Goal: Task Accomplishment & Management: Manage account settings

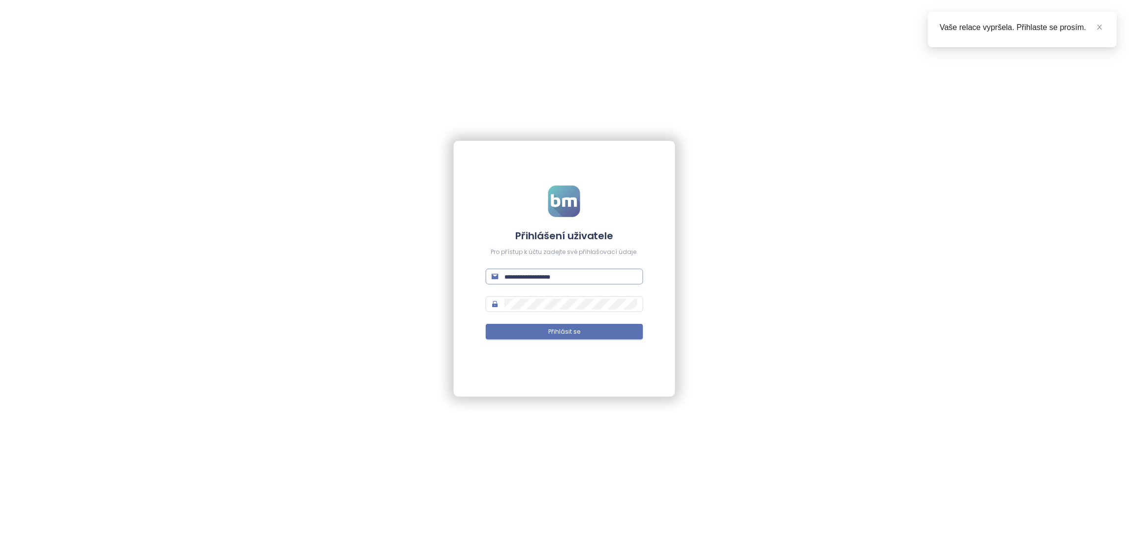
click at [537, 273] on input "text" at bounding box center [571, 276] width 133 height 11
paste input "**********"
type input "**********"
click at [556, 332] on span "Přihlásit se" at bounding box center [564, 331] width 32 height 9
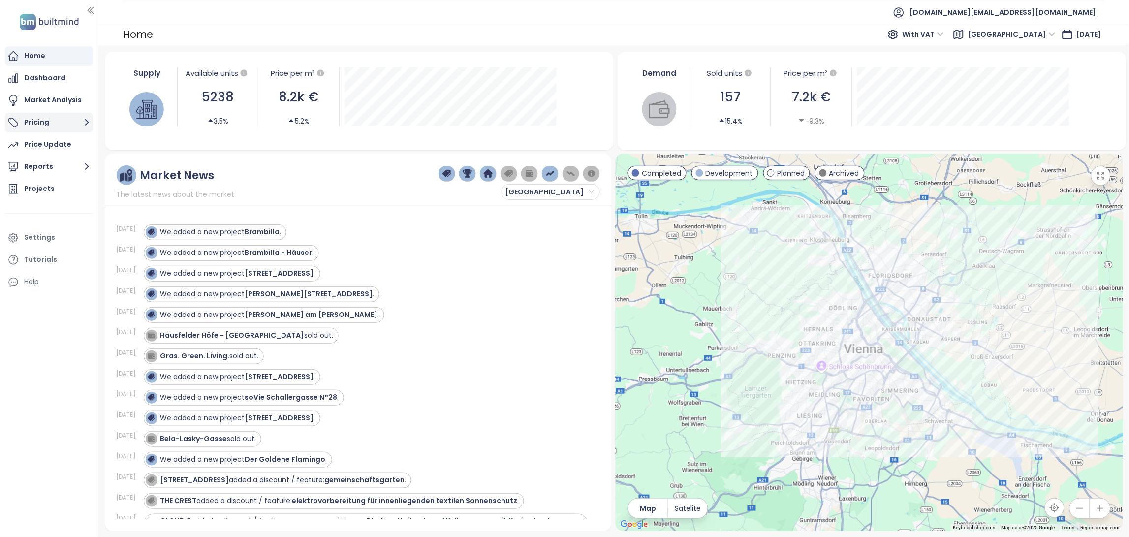
click at [73, 121] on button "Pricing" at bounding box center [49, 123] width 88 height 20
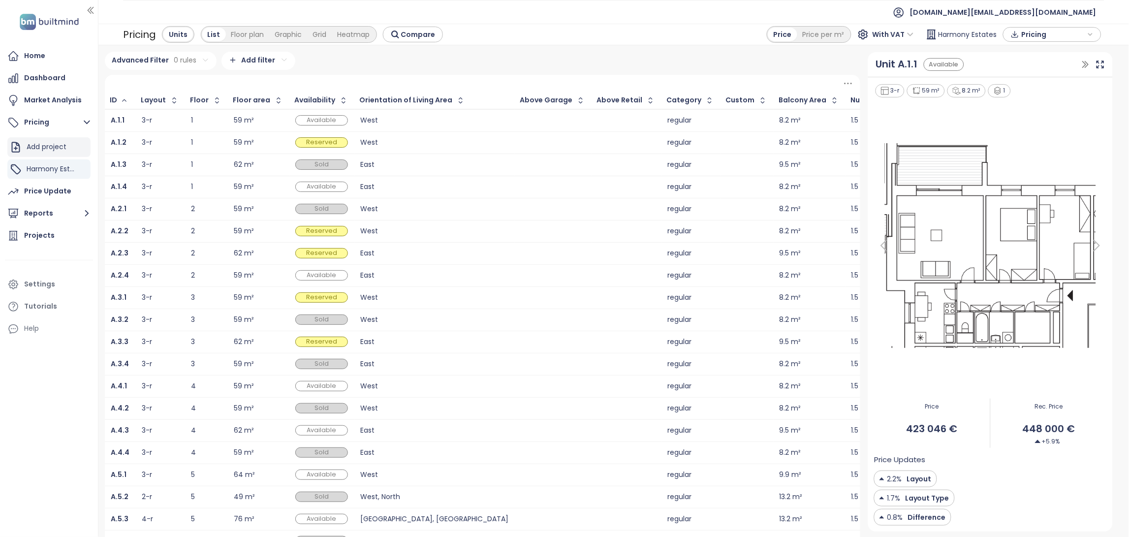
click at [57, 147] on div "Add project" at bounding box center [47, 147] width 40 height 12
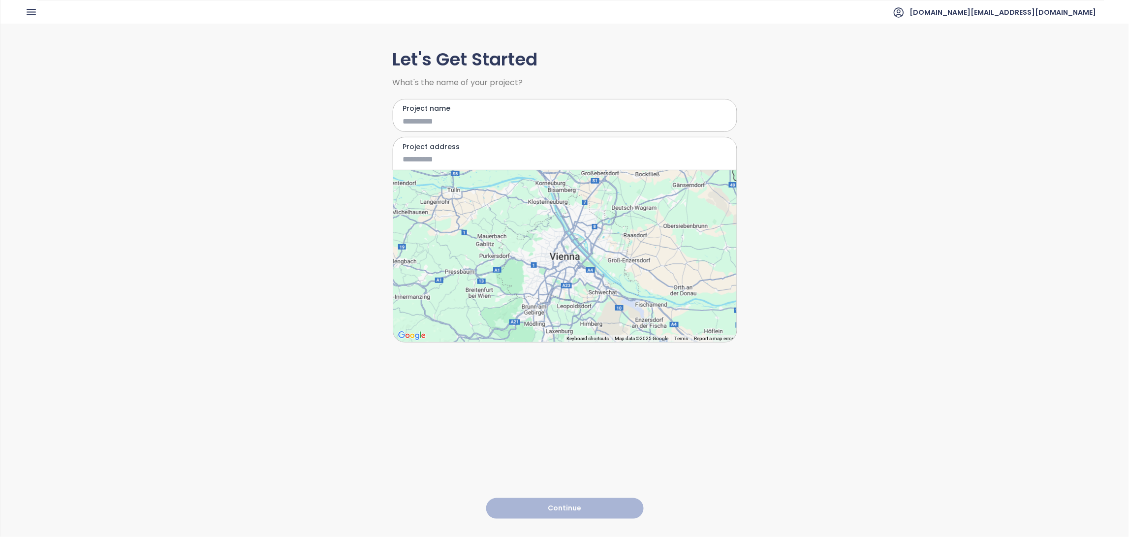
click at [36, 8] on icon "button" at bounding box center [31, 12] width 12 height 12
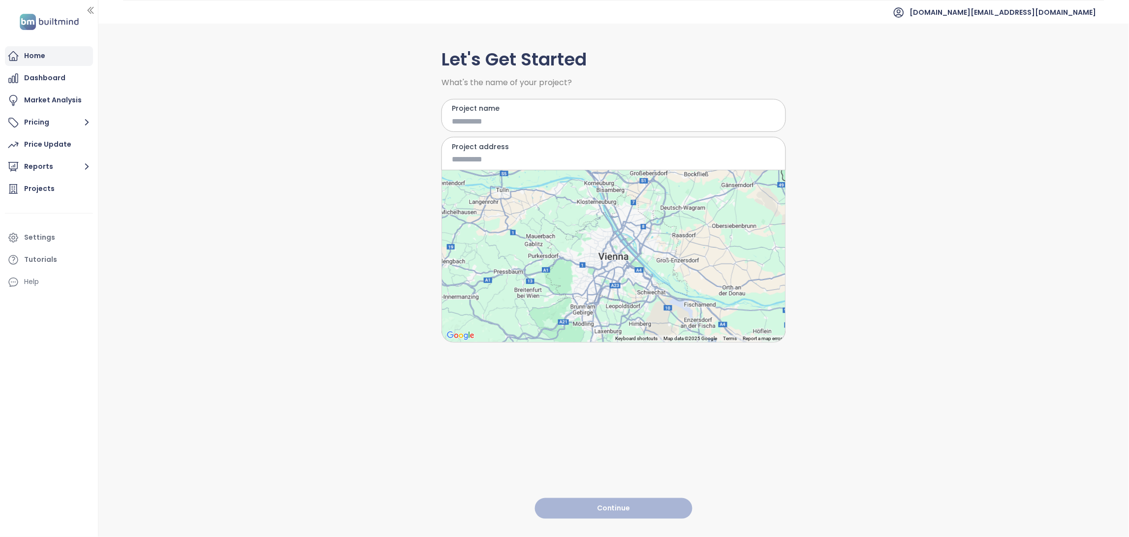
click at [46, 60] on div "Home" at bounding box center [49, 56] width 88 height 20
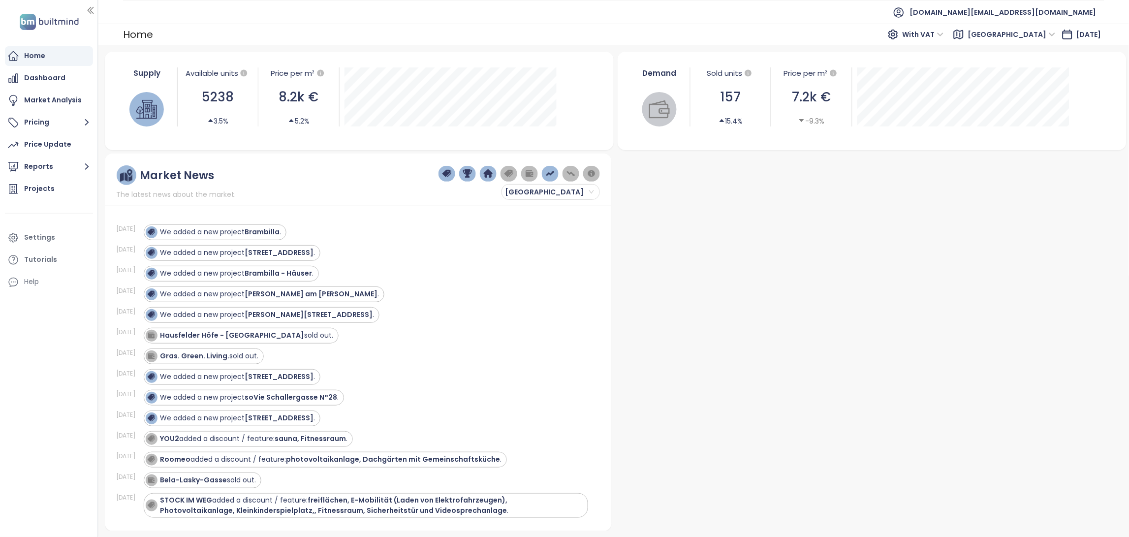
click at [95, 8] on div at bounding box center [97, 268] width 5 height 537
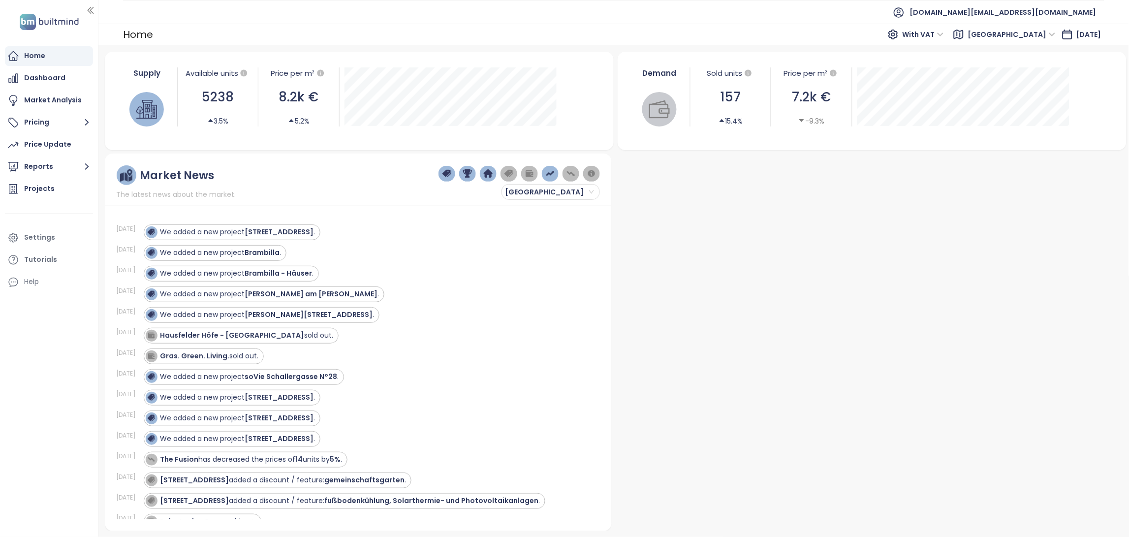
drag, startPoint x: 95, startPoint y: 8, endPoint x: 122, endPoint y: 14, distance: 28.2
click at [122, 14] on section "Home Dashboard Market Analysis Pricing Price Update Reports Projects Settings T…" at bounding box center [564, 268] width 1129 height 537
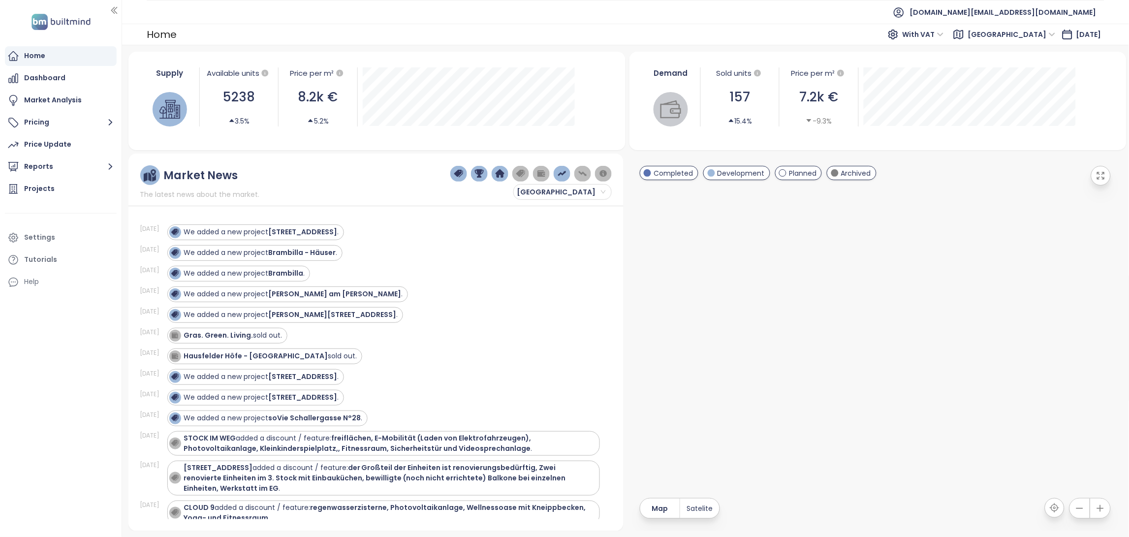
click at [109, 11] on icon "button" at bounding box center [114, 10] width 10 height 10
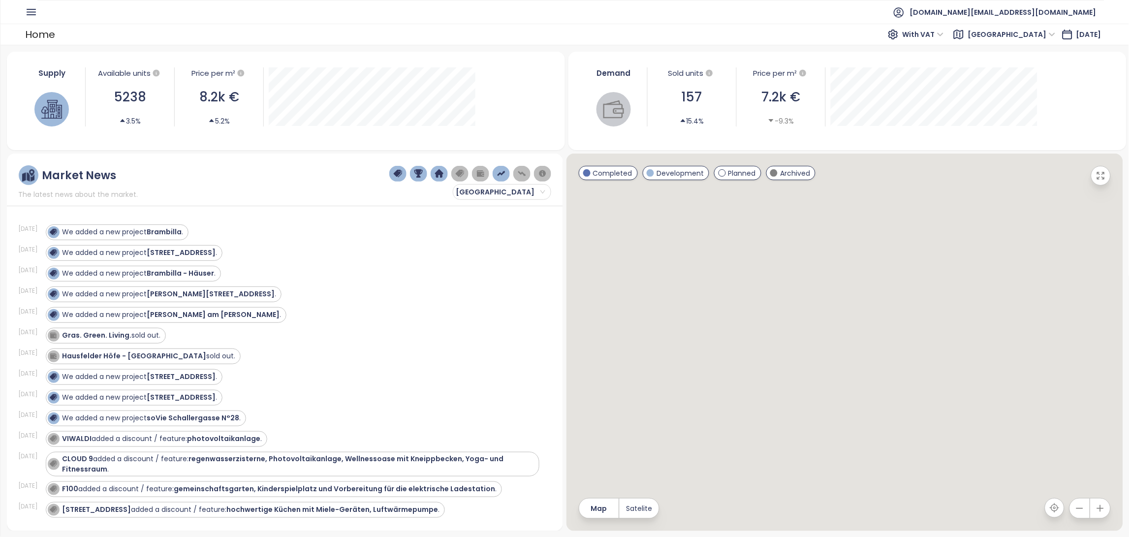
click at [32, 14] on icon "button" at bounding box center [31, 12] width 12 height 12
